Goal: Task Accomplishment & Management: Manage account settings

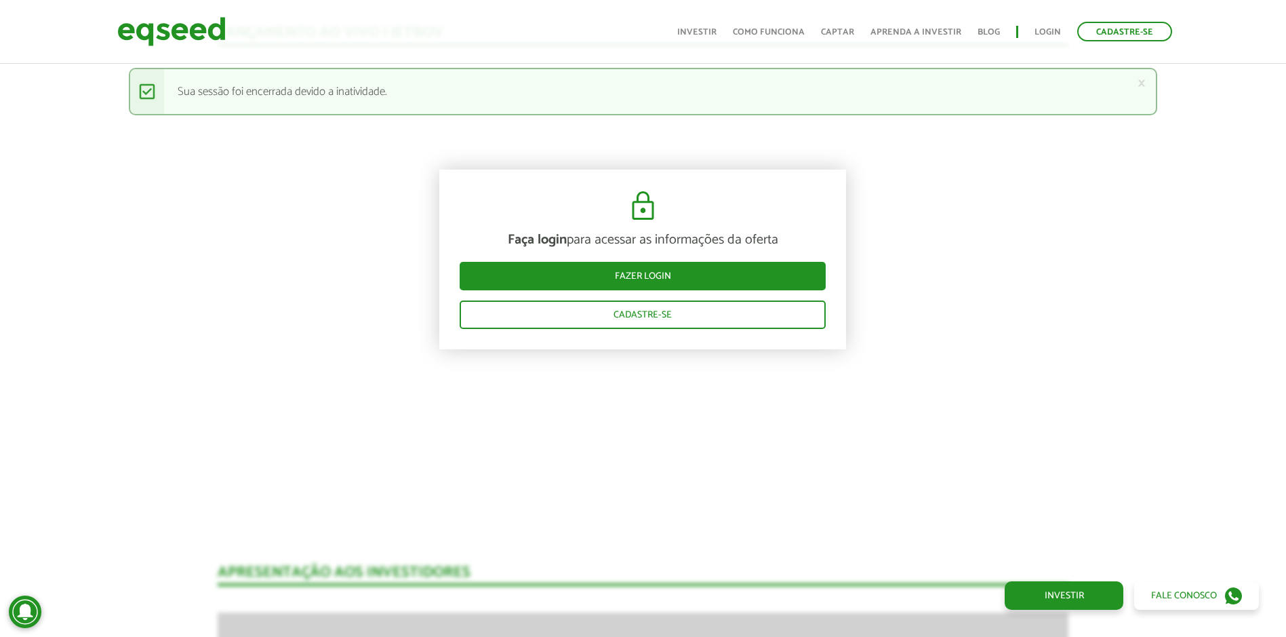
scroll to position [1196, 0]
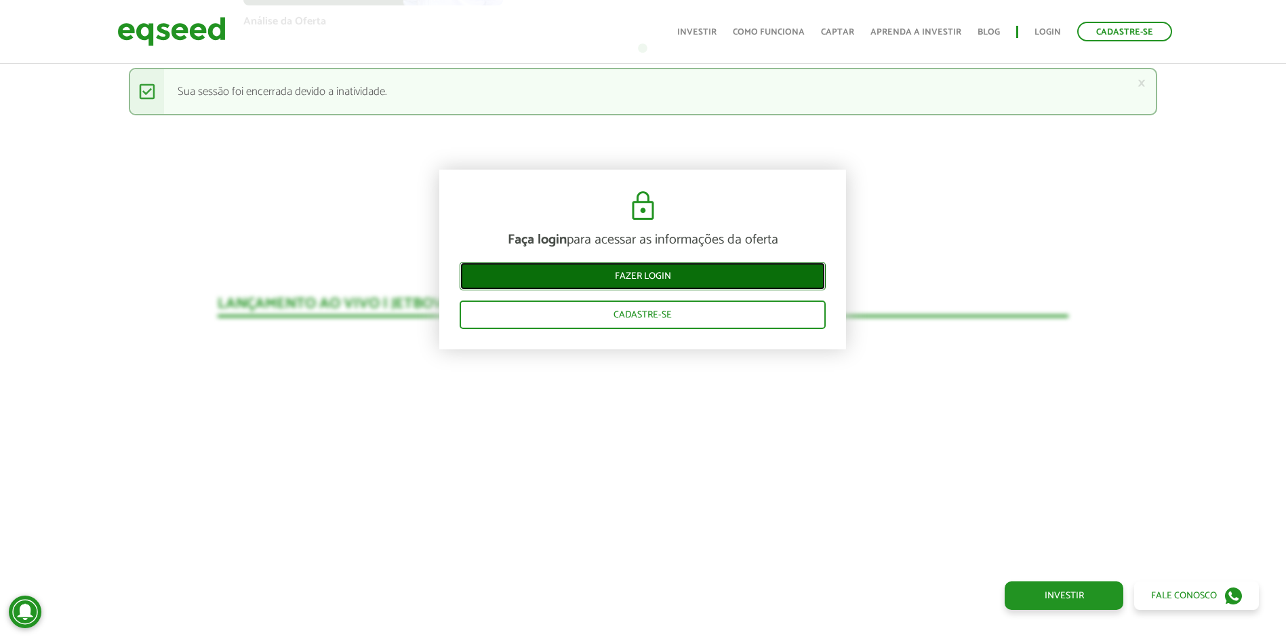
click at [489, 275] on link "Fazer login" at bounding box center [643, 276] width 366 height 28
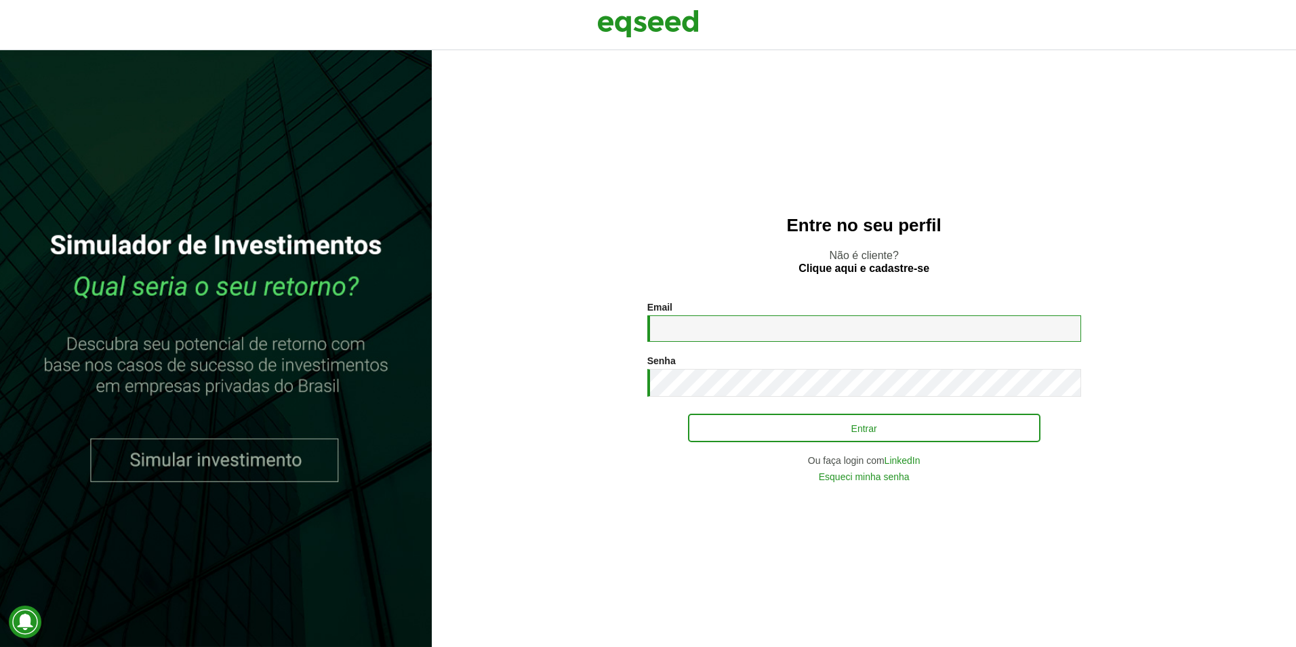
type input "**********"
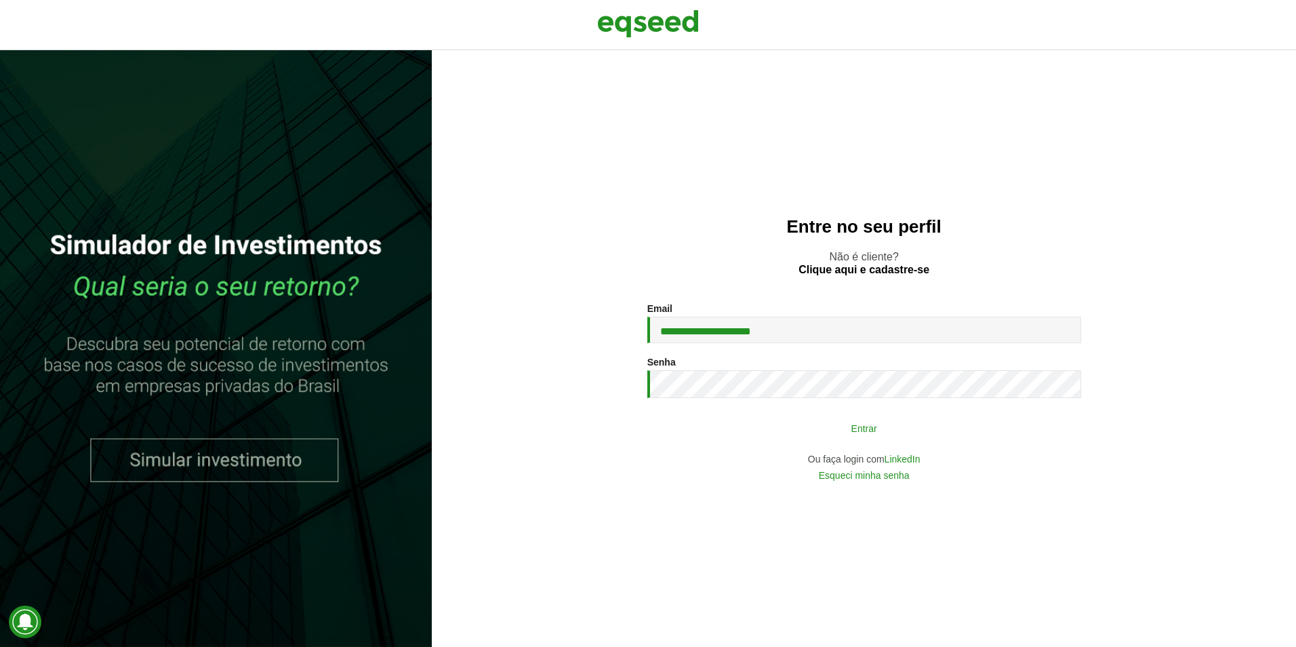
click at [721, 426] on button "Entrar" at bounding box center [864, 428] width 353 height 26
